Goal: Task Accomplishment & Management: Manage account settings

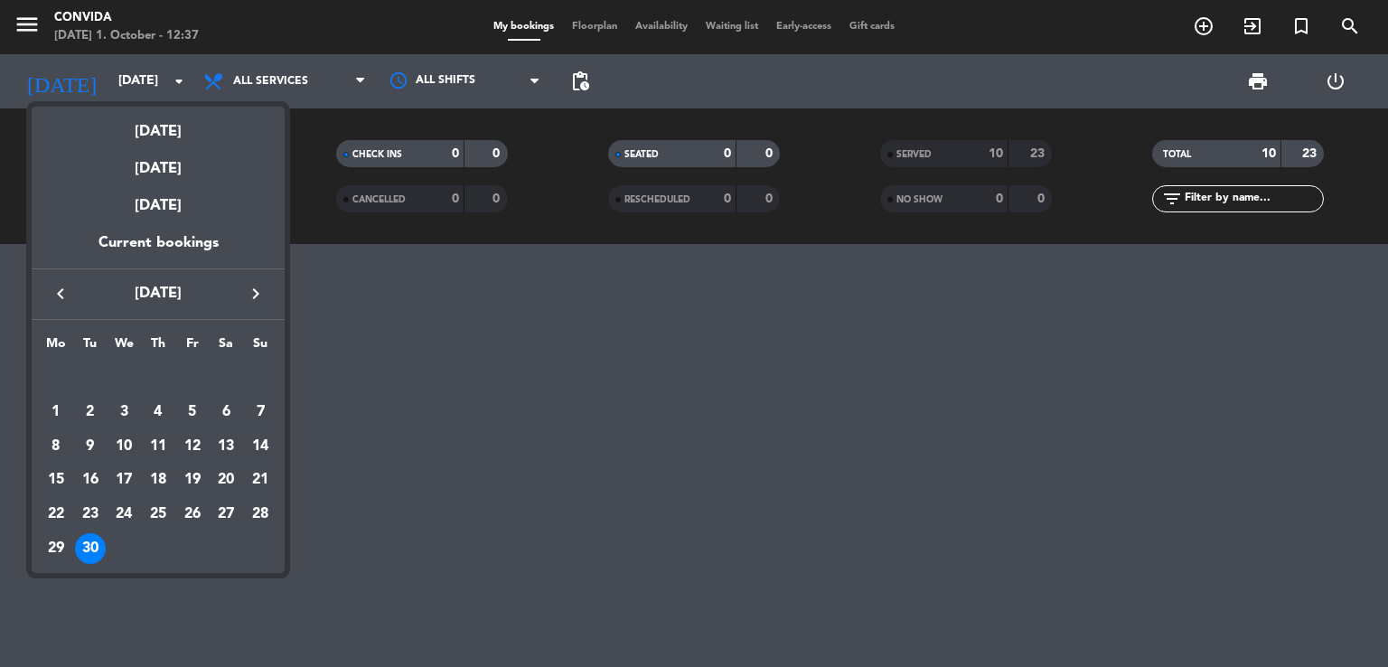
click at [257, 294] on icon "keyboard_arrow_right" at bounding box center [256, 294] width 22 height 22
click at [115, 411] on div "1" at bounding box center [123, 412] width 31 height 31
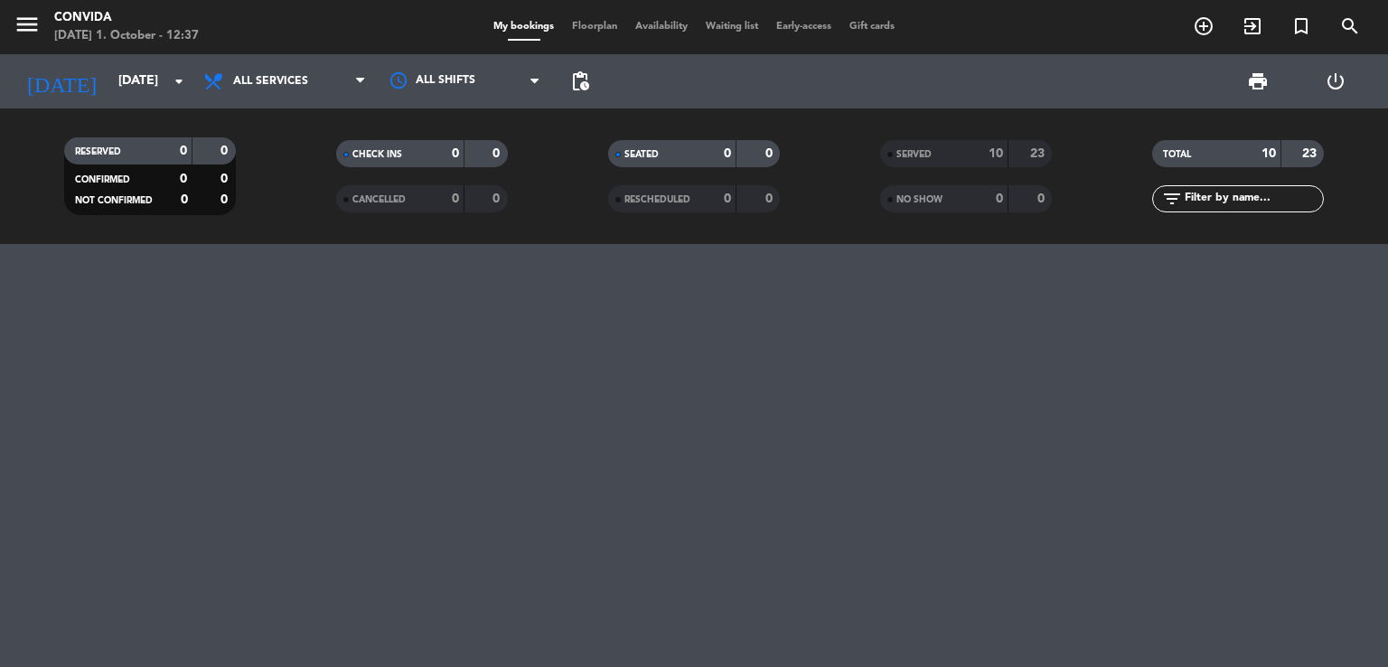
type input "[DATE]"
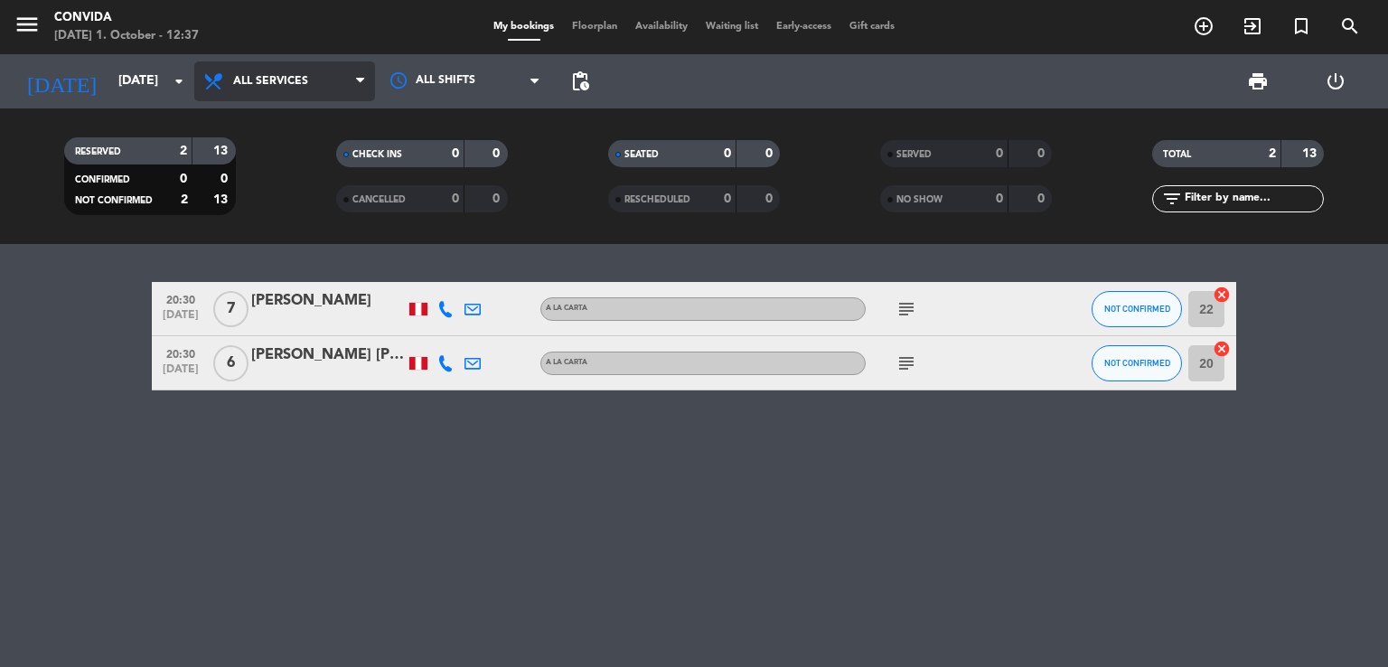
drag, startPoint x: 256, startPoint y: 77, endPoint x: 286, endPoint y: 153, distance: 81.9
click at [257, 76] on span "All services" at bounding box center [270, 81] width 75 height 13
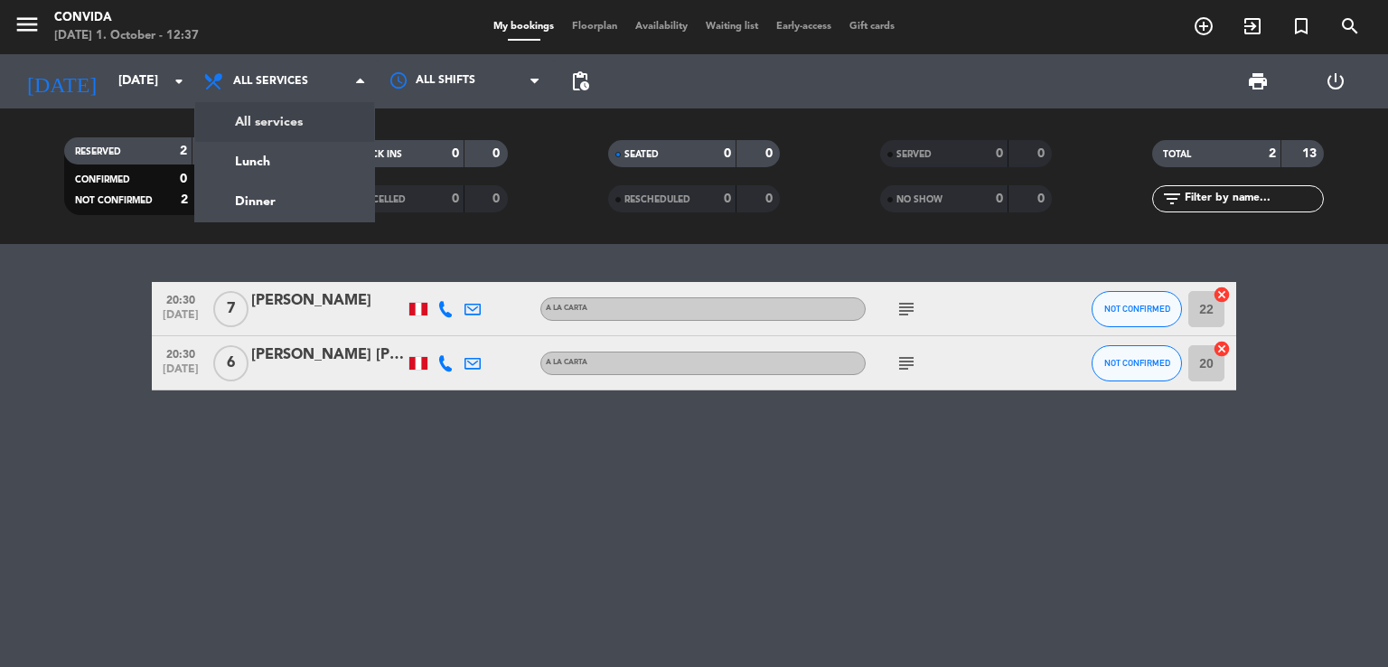
click at [297, 128] on div "menu CONVIDA [DATE] 1. October - 12:37 My bookings Floorplan Availability Waiti…" at bounding box center [694, 122] width 1388 height 244
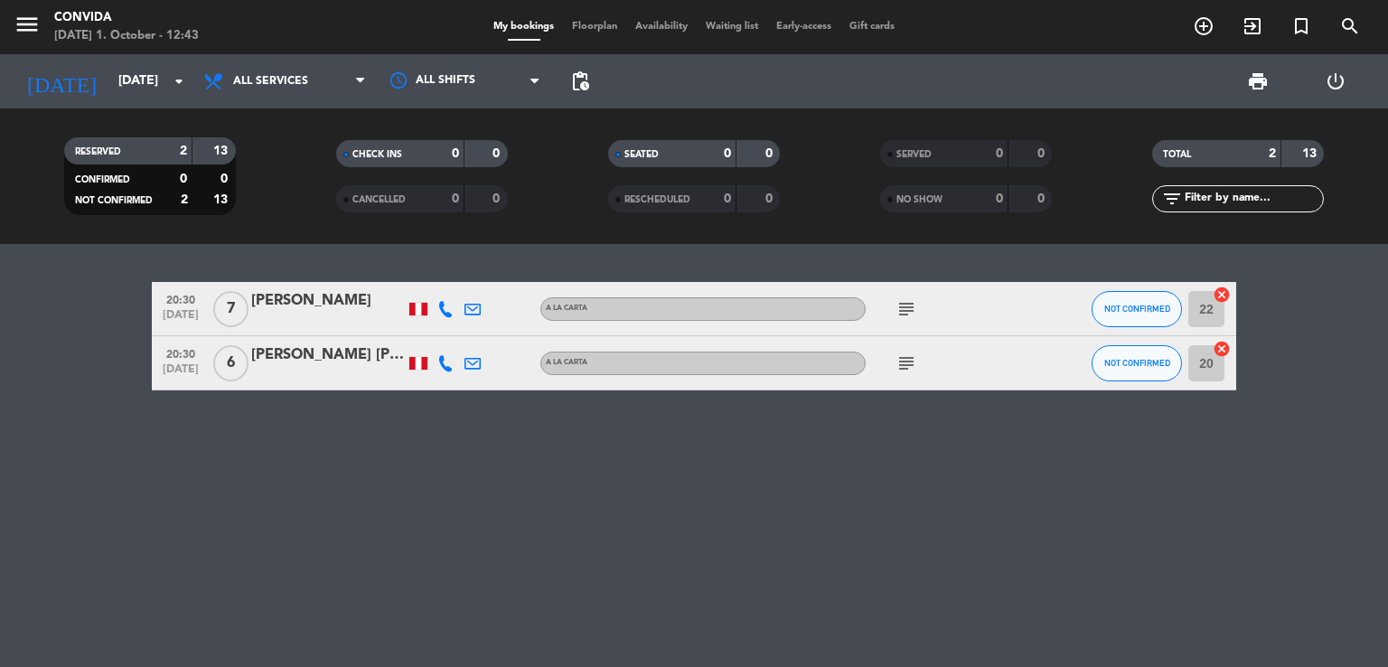
click at [926, 297] on div "subject" at bounding box center [946, 308] width 163 height 53
click at [908, 294] on div "subject" at bounding box center [946, 308] width 163 height 53
click at [914, 308] on icon "subject" at bounding box center [906, 309] width 22 height 22
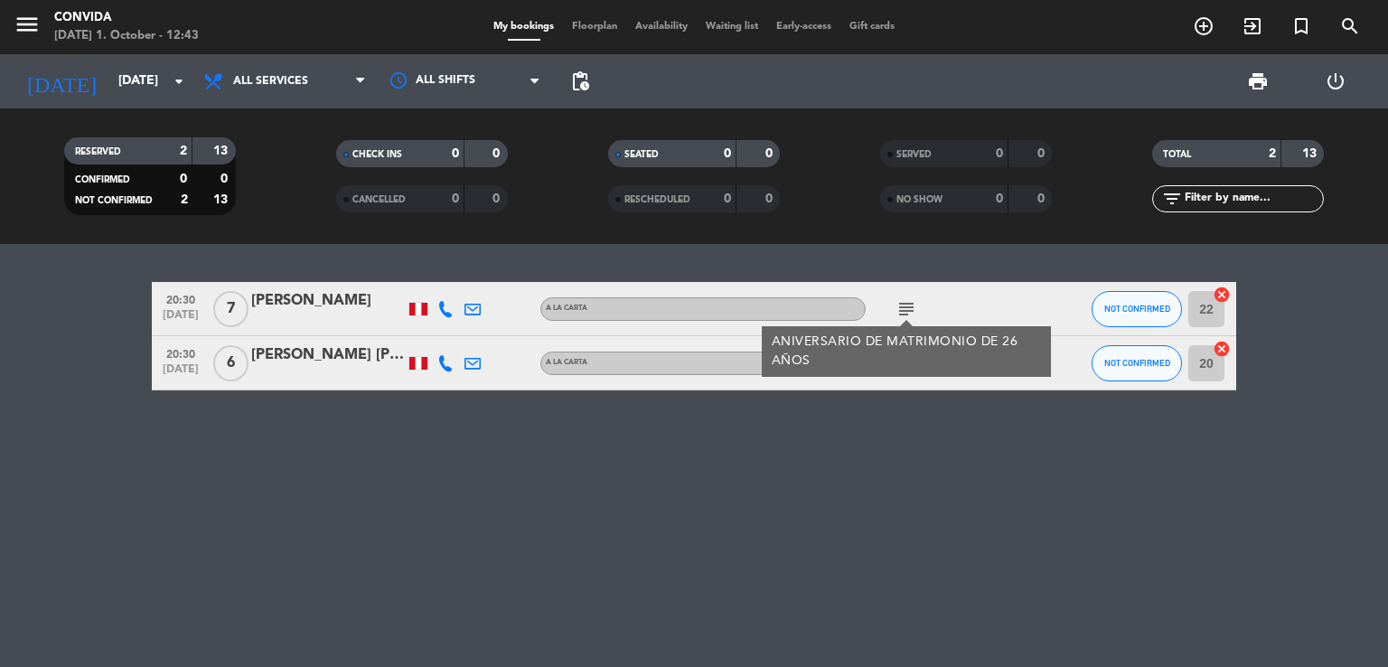
click at [898, 304] on icon "subject" at bounding box center [906, 309] width 22 height 22
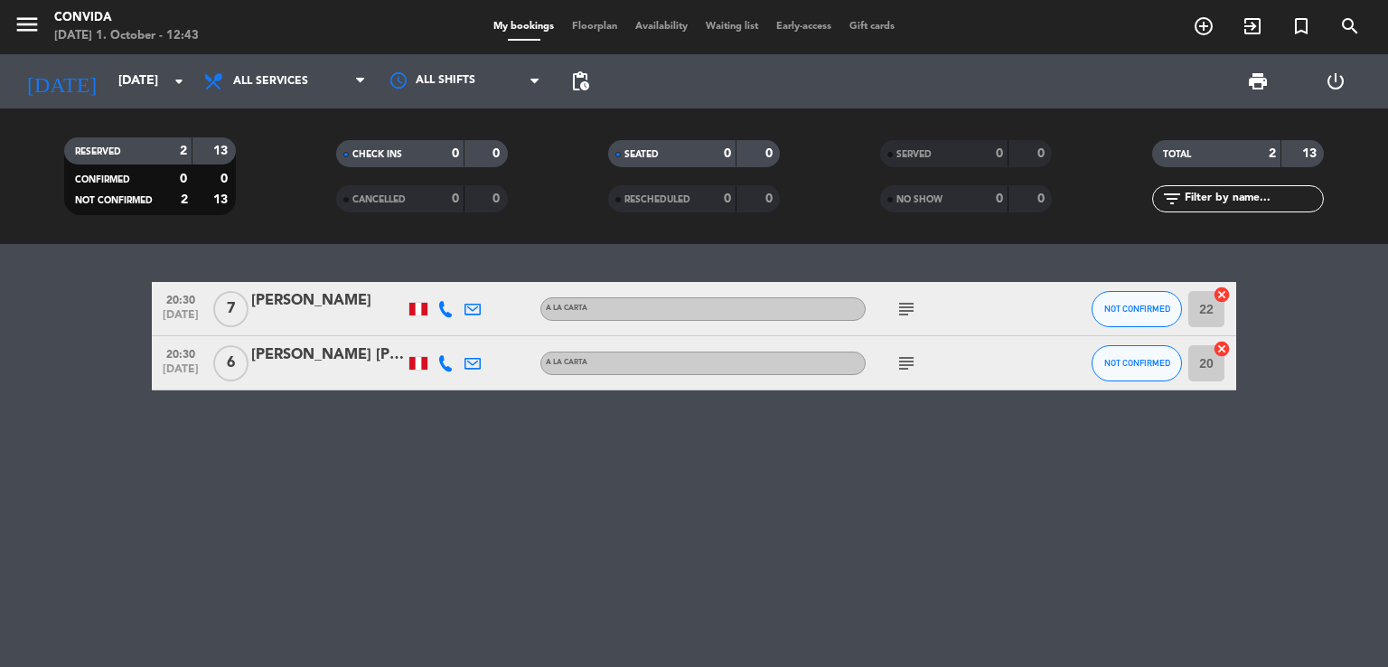
click at [889, 349] on div "subject" at bounding box center [946, 362] width 163 height 53
click at [895, 368] on icon "subject" at bounding box center [906, 363] width 22 height 22
click at [903, 355] on icon "subject" at bounding box center [906, 363] width 22 height 22
click at [444, 313] on icon at bounding box center [445, 309] width 16 height 16
click at [444, 306] on icon at bounding box center [445, 309] width 16 height 16
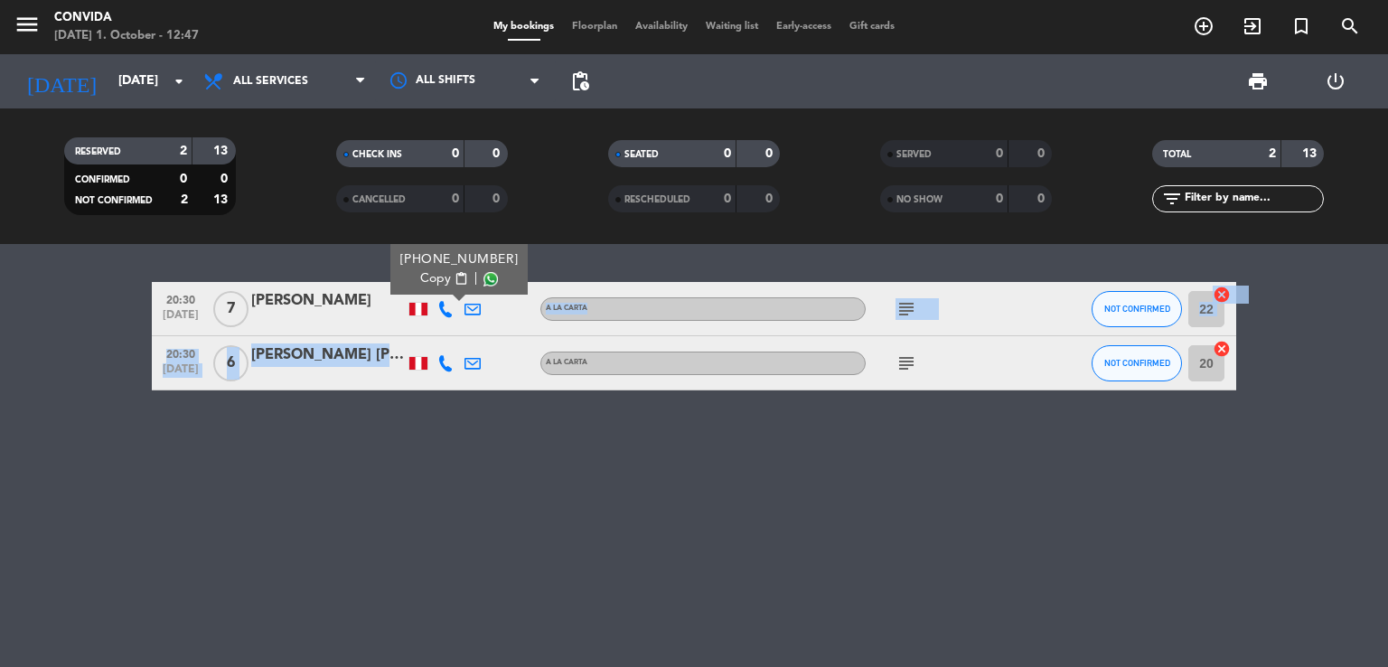
drag, startPoint x: 473, startPoint y: 278, endPoint x: 530, endPoint y: 386, distance: 121.6
click at [530, 386] on div "20:30 [DATE] 7 [PERSON_NAME] [PHONE_NUMBER] Copy content_paste | A la carta sub…" at bounding box center [694, 336] width 1084 height 108
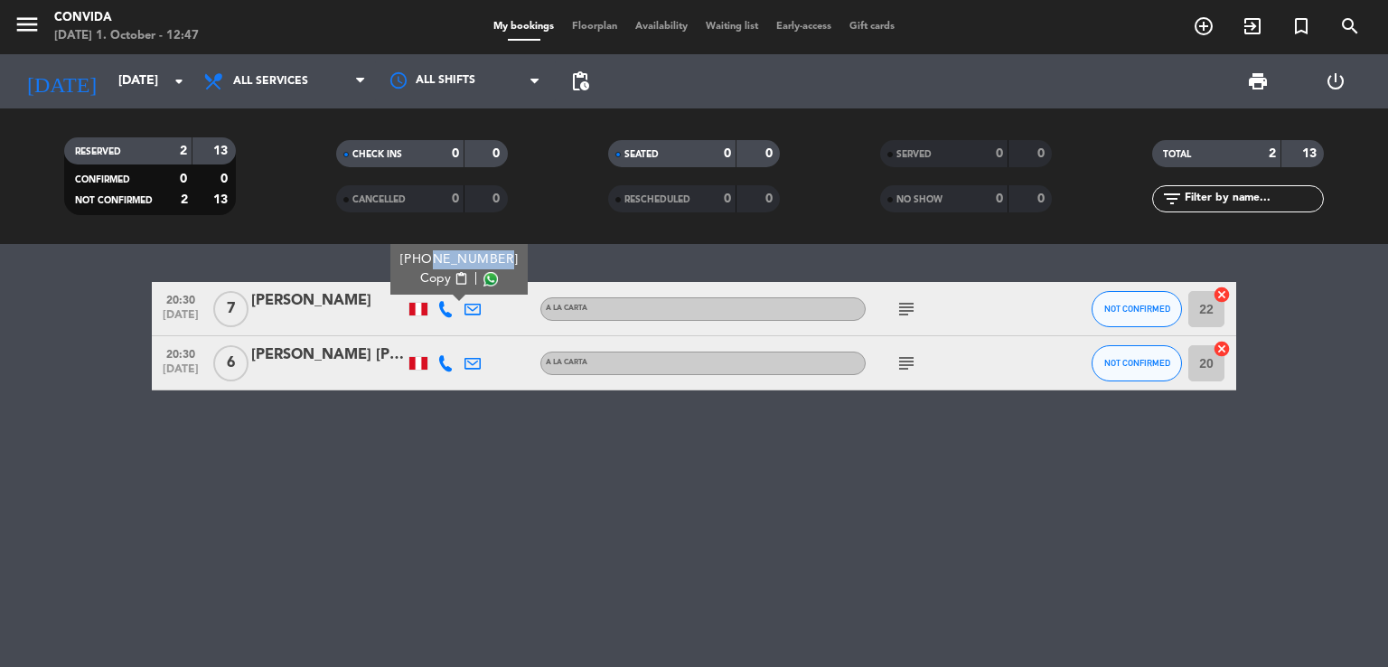
drag, startPoint x: 426, startPoint y: 259, endPoint x: 495, endPoint y: 246, distance: 70.0
click at [495, 246] on div "[PHONE_NUMBER] Copy content_paste |" at bounding box center [458, 269] width 137 height 51
copy div "997533500"
click at [271, 341] on div "20:30 [DATE] 6 [PERSON_NAME] [PERSON_NAME] subject NOT CONFIRMED 20 cancel" at bounding box center [694, 363] width 1084 height 54
click at [269, 360] on div "[PERSON_NAME] [PERSON_NAME]" at bounding box center [328, 354] width 154 height 23
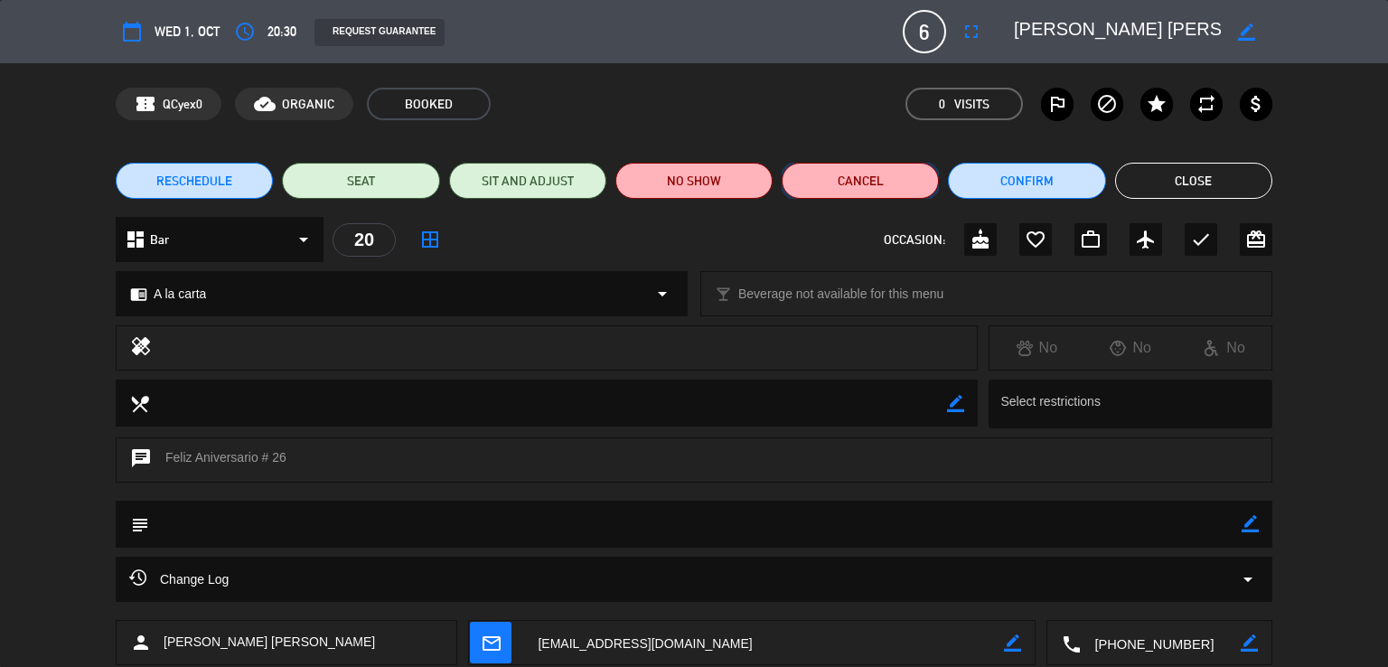
click at [827, 181] on button "Cancel" at bounding box center [859, 181] width 157 height 36
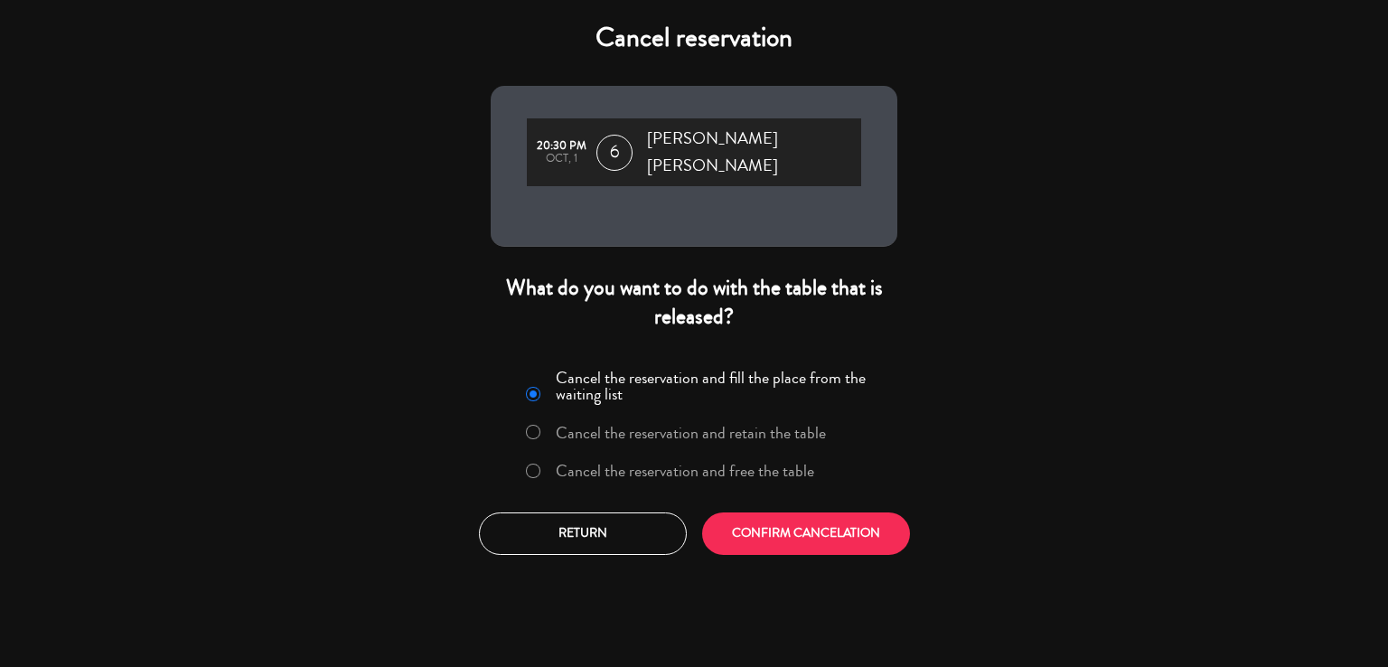
click at [818, 489] on div "Cancel the reservation and fill the place from the waiting list Cancel the rese…" at bounding box center [694, 459] width 434 height 219
click at [813, 512] on button "CONFIRM CANCELATION" at bounding box center [806, 533] width 208 height 42
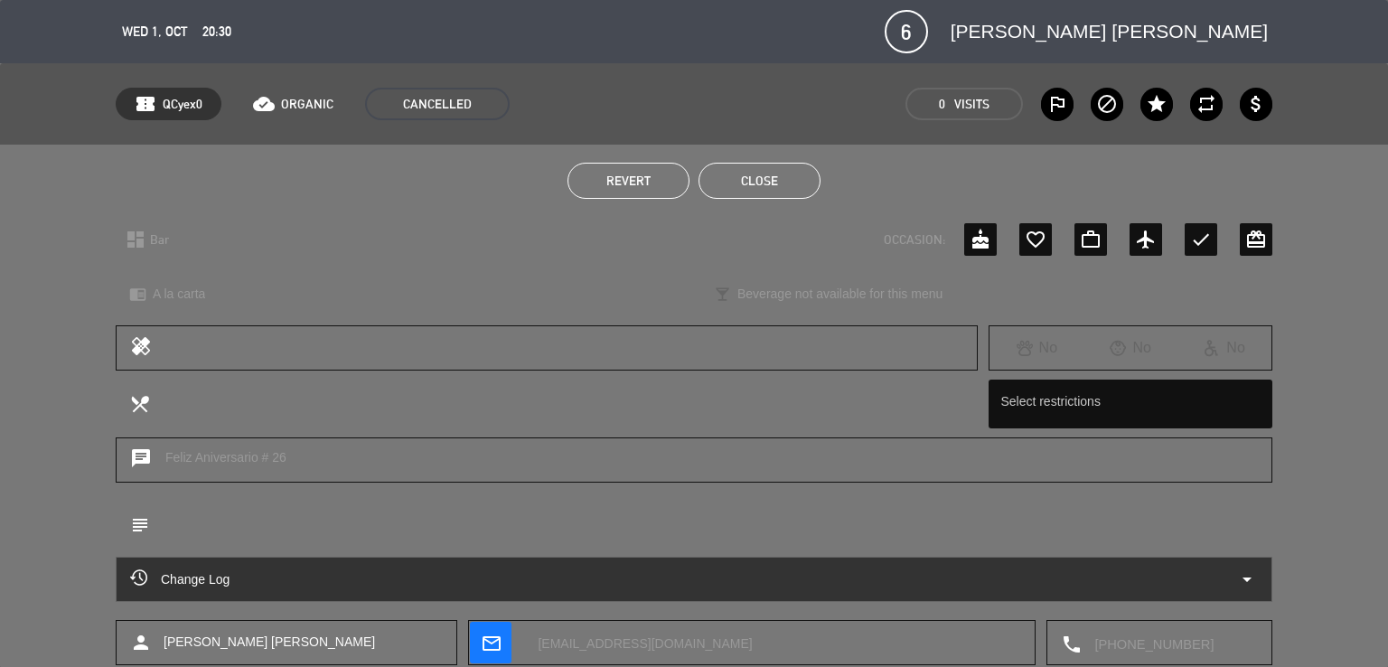
click at [780, 177] on button "Close" at bounding box center [759, 181] width 122 height 36
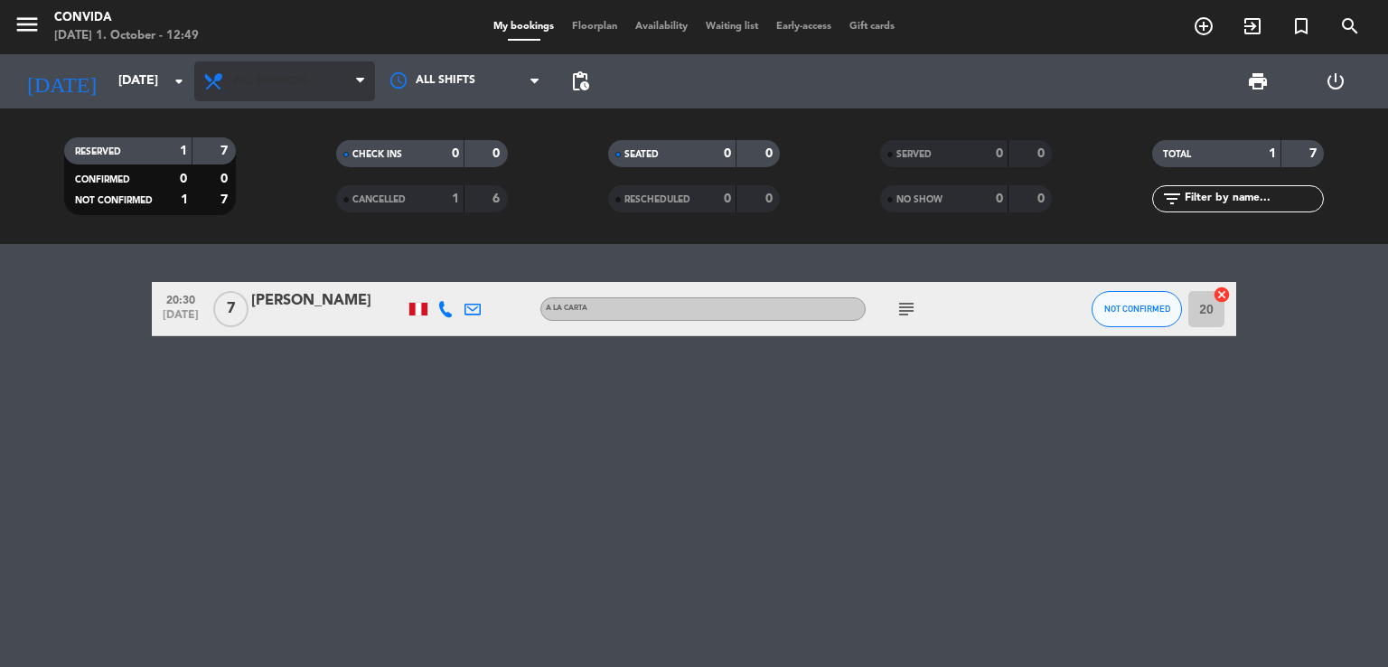
click at [260, 87] on span "All services" at bounding box center [270, 81] width 75 height 13
click at [243, 71] on span "All services" at bounding box center [284, 81] width 181 height 40
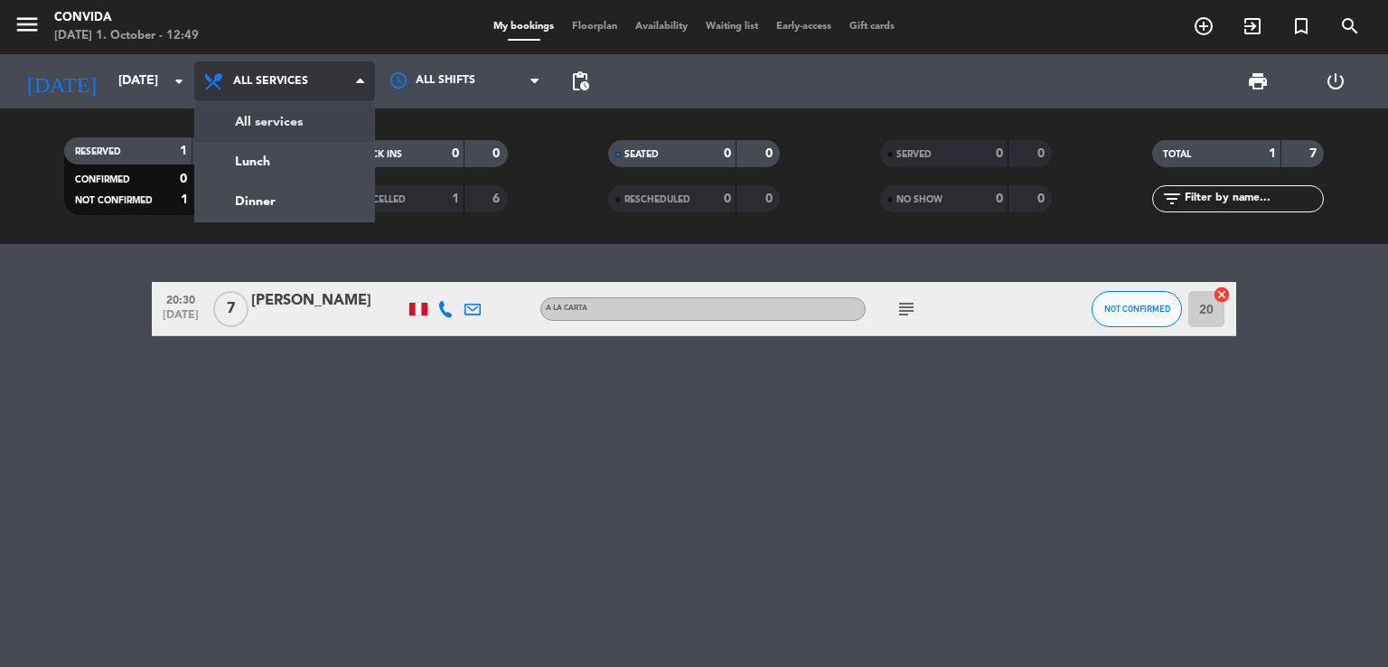
click at [245, 120] on div "menu CONVIDA [DATE] 1. October - 12:49 My bookings Floorplan Availability Waiti…" at bounding box center [694, 122] width 1388 height 244
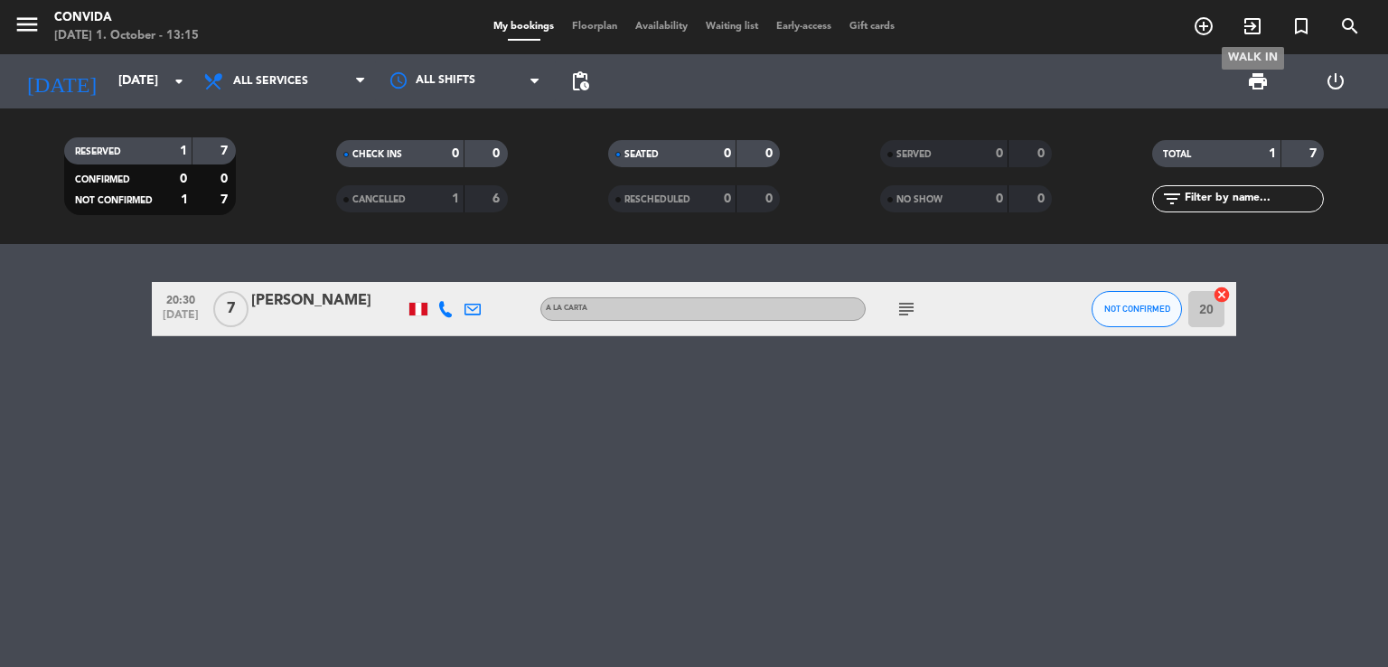
click at [1254, 19] on icon "exit_to_app" at bounding box center [1252, 26] width 22 height 22
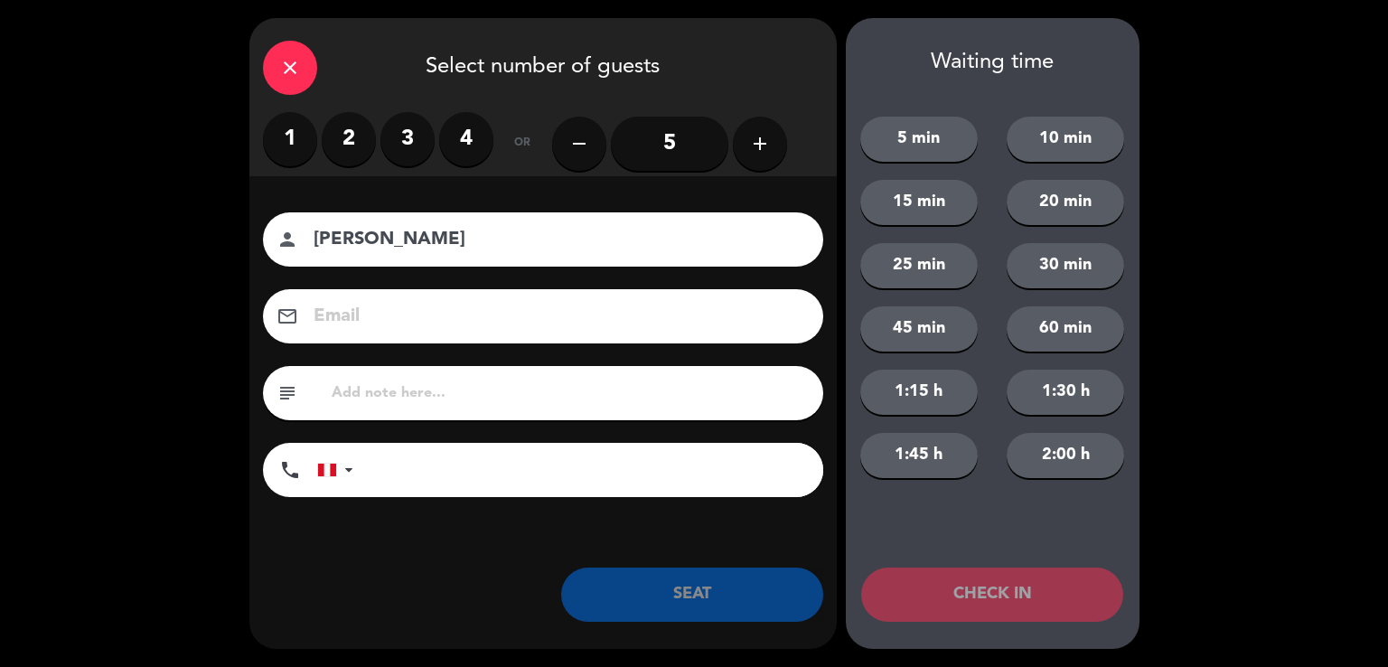
type input "[PERSON_NAME]"
click at [765, 145] on icon "add" at bounding box center [760, 144] width 22 height 22
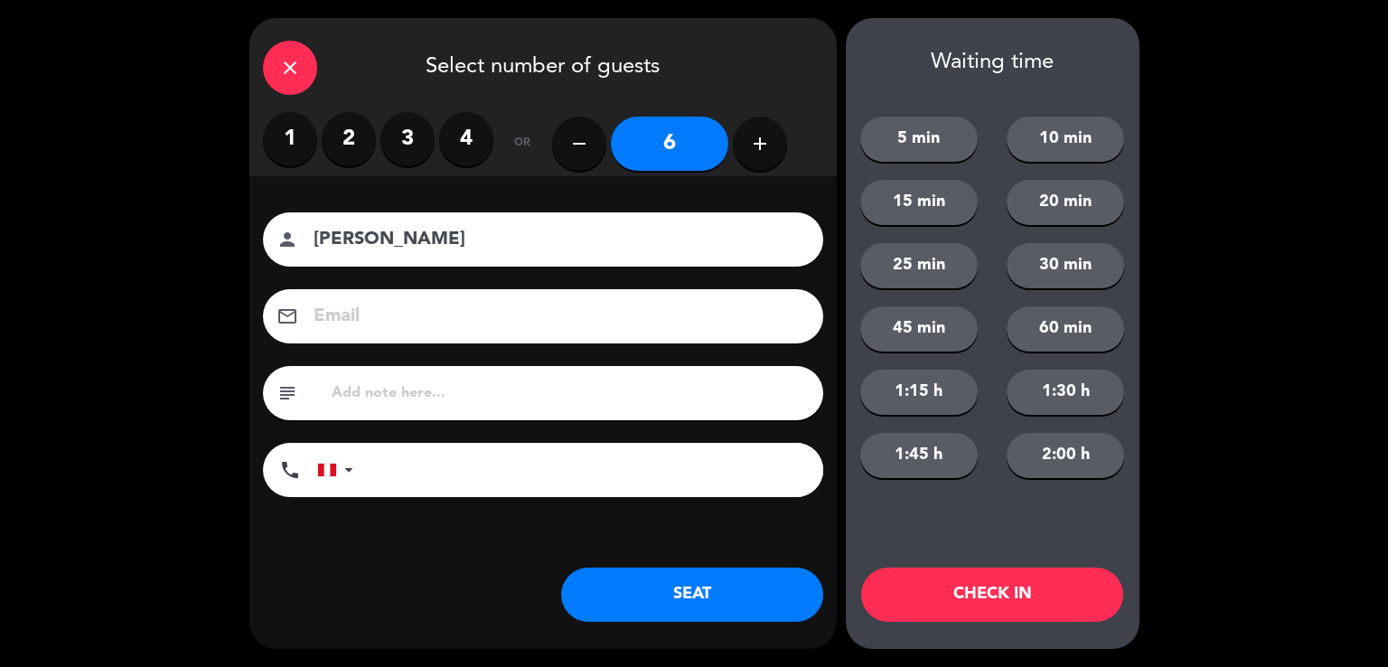
click at [765, 145] on icon "add" at bounding box center [760, 144] width 22 height 22
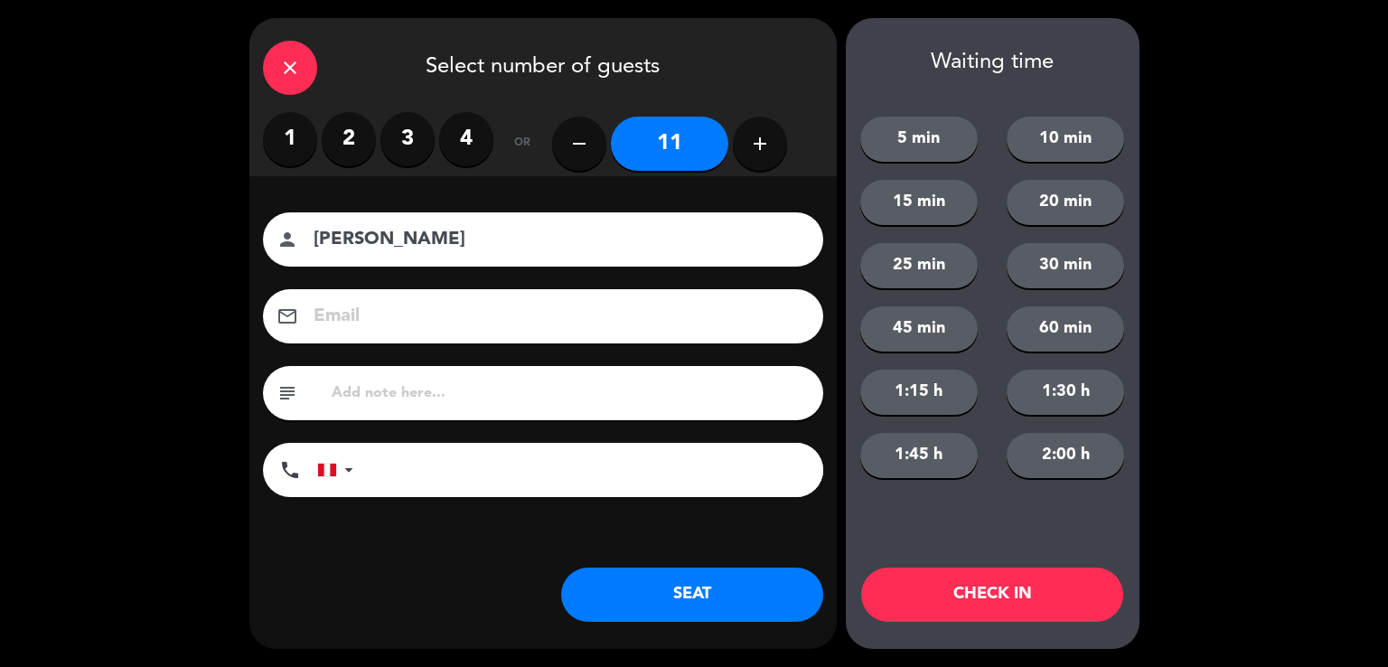
click at [765, 145] on icon "add" at bounding box center [760, 144] width 22 height 22
click at [766, 144] on icon "add" at bounding box center [760, 144] width 22 height 22
click at [580, 148] on icon "remove" at bounding box center [579, 144] width 22 height 22
type input "12"
click at [1075, 257] on button "30 min" at bounding box center [1064, 265] width 117 height 45
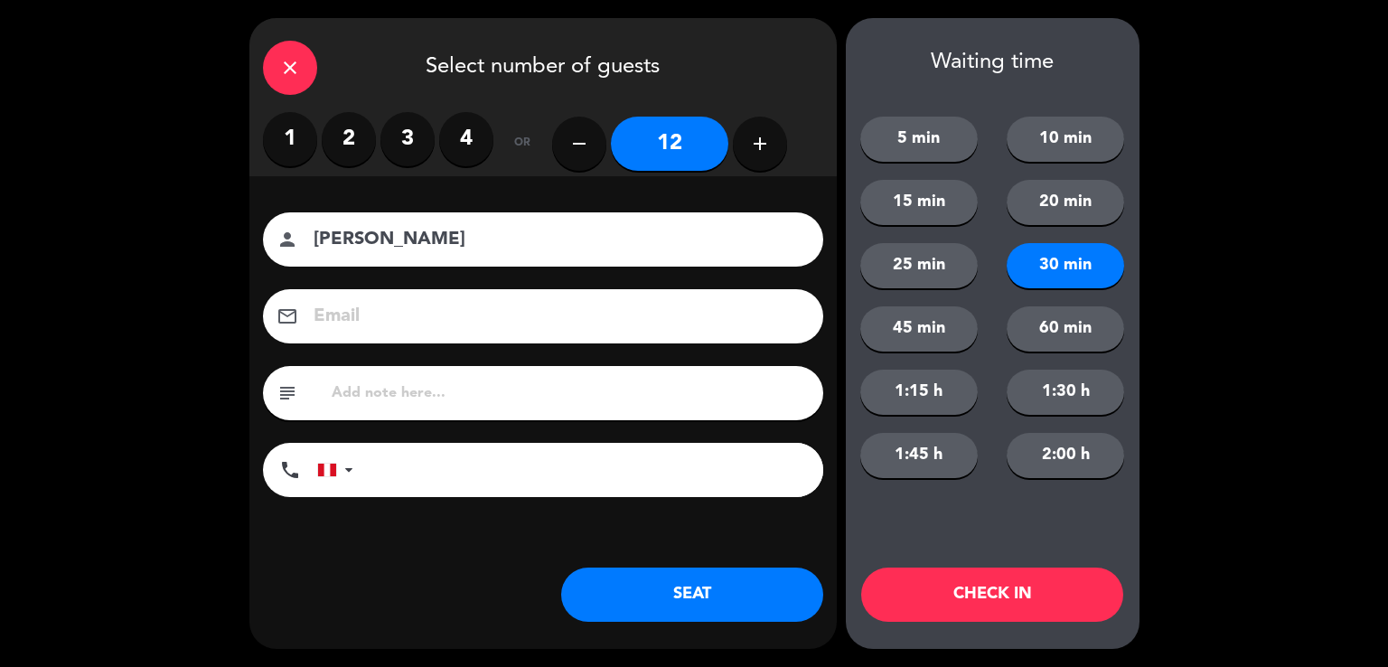
click at [1003, 608] on button "CHECK IN" at bounding box center [992, 594] width 262 height 54
